Goal: Task Accomplishment & Management: Use online tool/utility

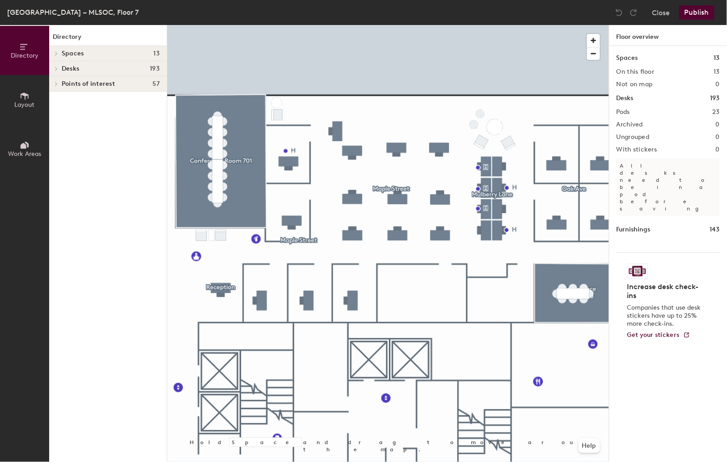
click at [291, 25] on div at bounding box center [387, 25] width 441 height 0
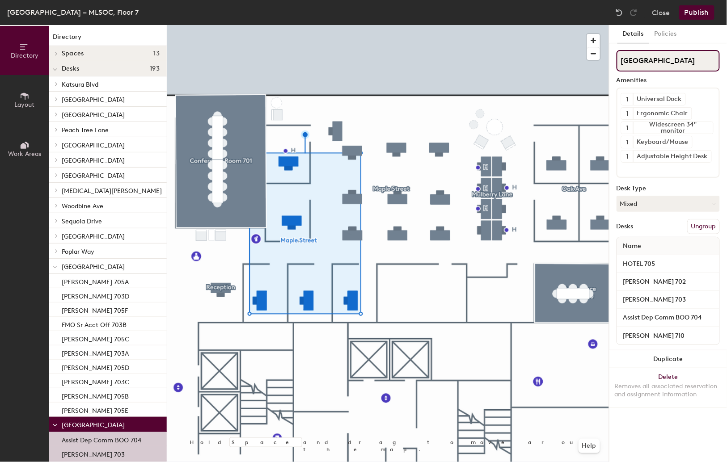
click at [680, 56] on input "[GEOGRAPHIC_DATA]" at bounding box center [667, 60] width 103 height 21
drag, startPoint x: 644, startPoint y: 62, endPoint x: 666, endPoint y: 59, distance: 21.6
click at [666, 59] on input "[GEOGRAPHIC_DATA]" at bounding box center [667, 60] width 103 height 21
click at [667, 59] on input "[GEOGRAPHIC_DATA]" at bounding box center [667, 60] width 103 height 21
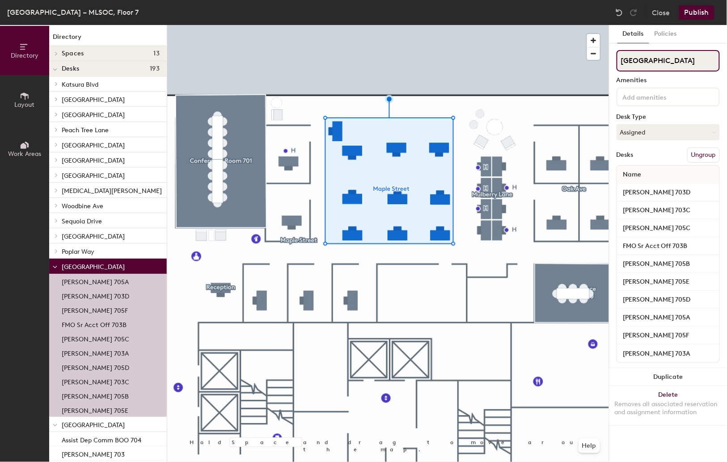
drag, startPoint x: 644, startPoint y: 63, endPoint x: 665, endPoint y: 60, distance: 21.1
click at [665, 60] on input "[GEOGRAPHIC_DATA]" at bounding box center [667, 60] width 103 height 21
click at [665, 60] on input "Maple S" at bounding box center [667, 60] width 103 height 21
type input "[GEOGRAPHIC_DATA]"
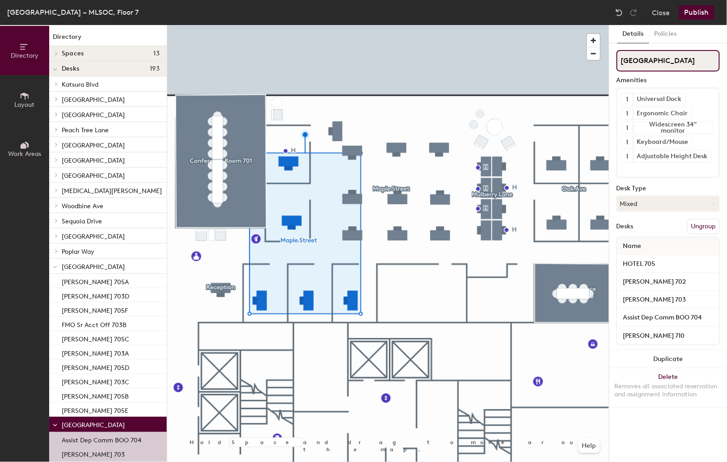
drag, startPoint x: 644, startPoint y: 60, endPoint x: 669, endPoint y: 59, distance: 25.5
click at [668, 59] on input "[GEOGRAPHIC_DATA]" at bounding box center [667, 60] width 103 height 21
type input "Maple Corner"
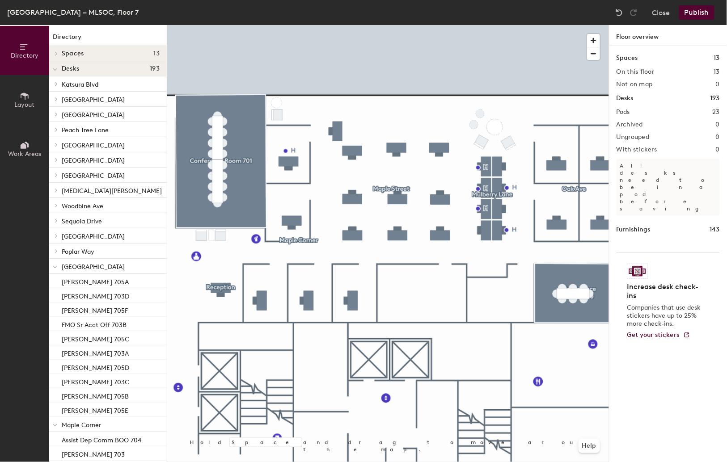
click at [696, 13] on button "Publish" at bounding box center [696, 12] width 35 height 14
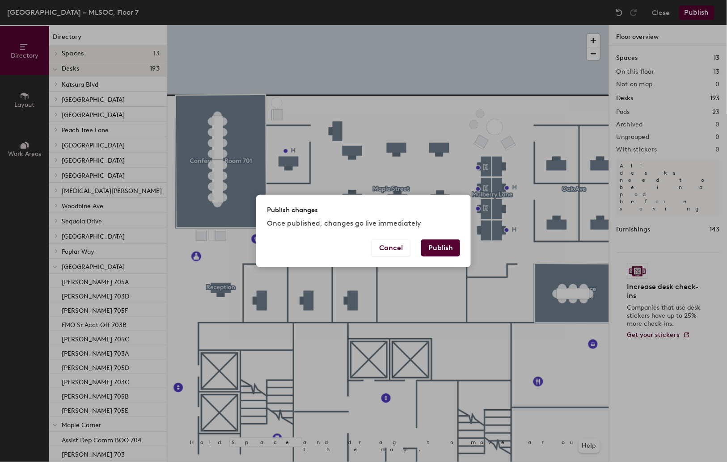
click at [433, 249] on button "Publish" at bounding box center [440, 247] width 39 height 17
